Goal: Find specific page/section: Find specific page/section

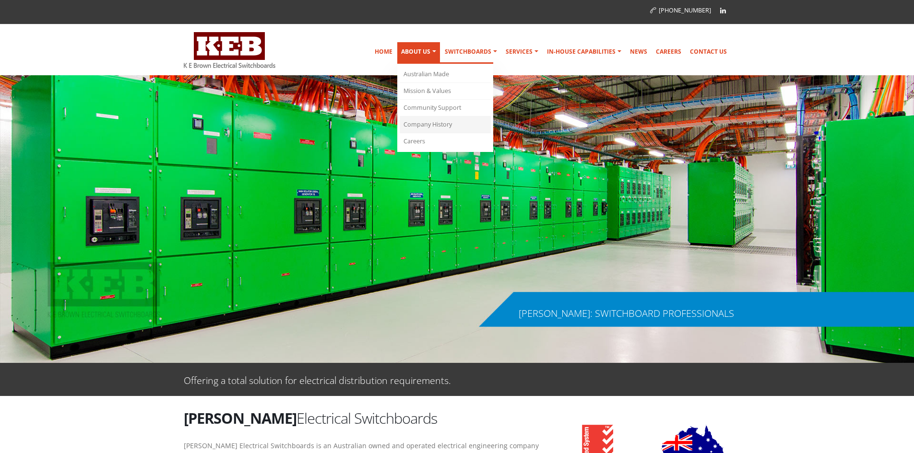
click at [454, 122] on link "Company History" at bounding box center [445, 125] width 91 height 17
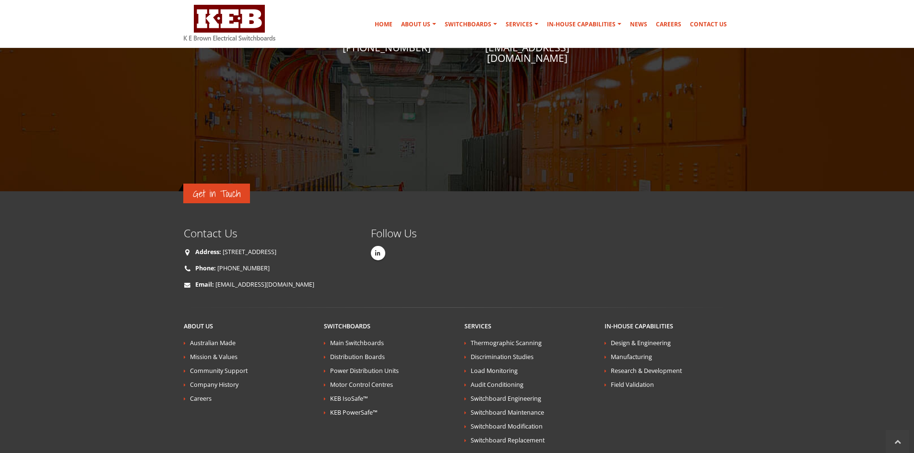
scroll to position [1575, 0]
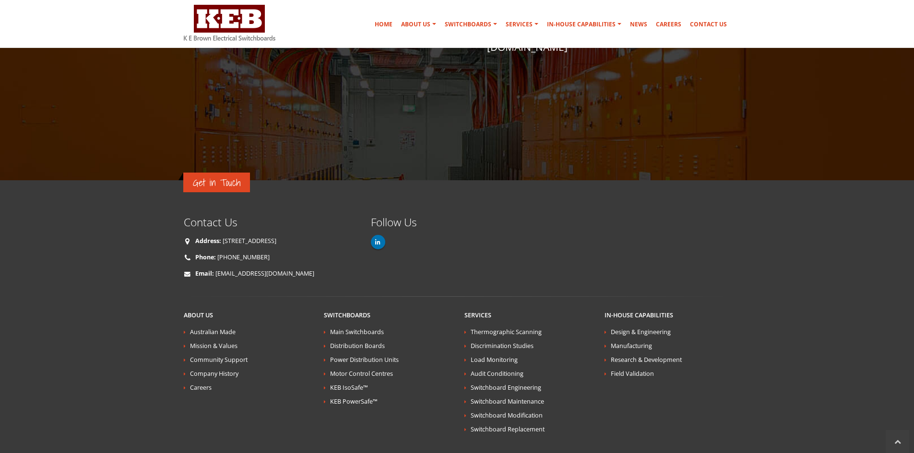
click at [378, 235] on link at bounding box center [378, 242] width 14 height 14
click at [208, 328] on link "Australian Made" at bounding box center [213, 332] width 46 height 8
